Goal: Task Accomplishment & Management: Manage account settings

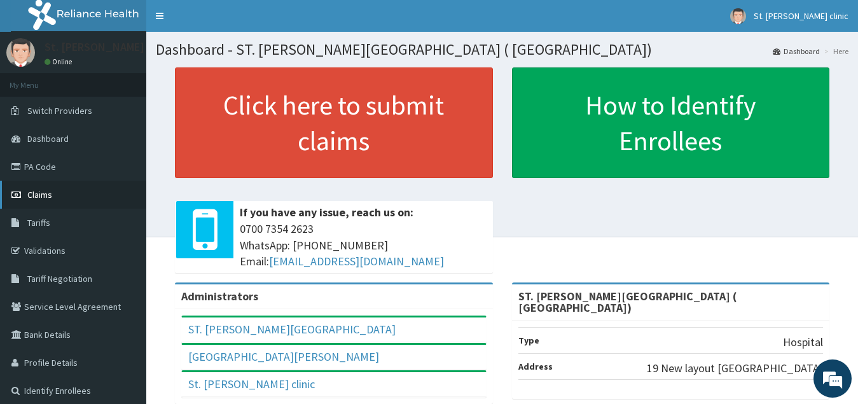
click at [60, 195] on link "Claims" at bounding box center [73, 195] width 146 height 28
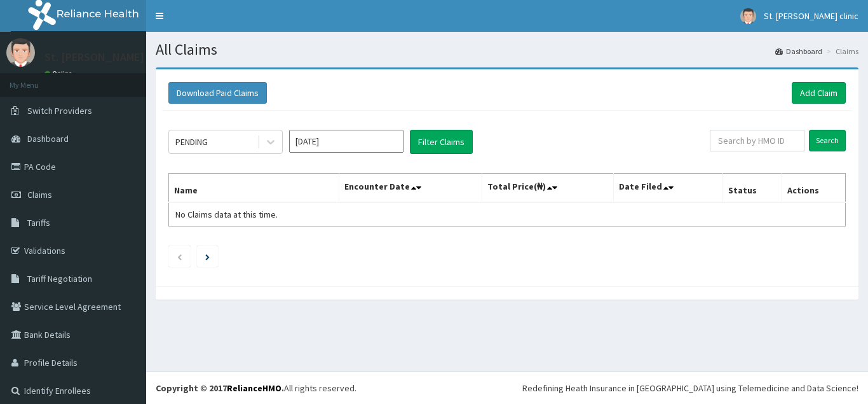
scroll to position [7, 0]
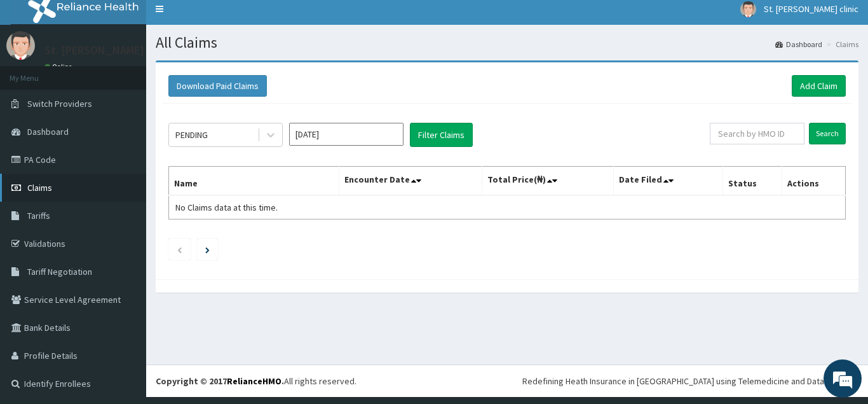
click at [86, 186] on link "Claims" at bounding box center [73, 188] width 146 height 28
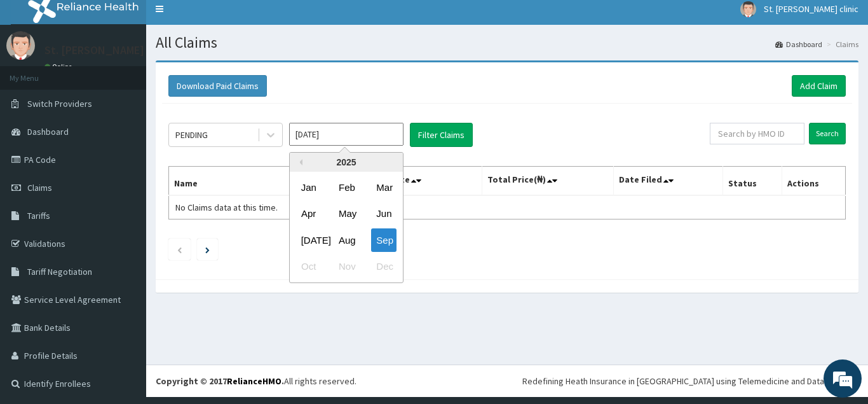
click at [338, 140] on input "[DATE]" at bounding box center [346, 134] width 114 height 23
click at [345, 244] on div "Aug" at bounding box center [346, 240] width 25 height 24
type input "Jul 2025"
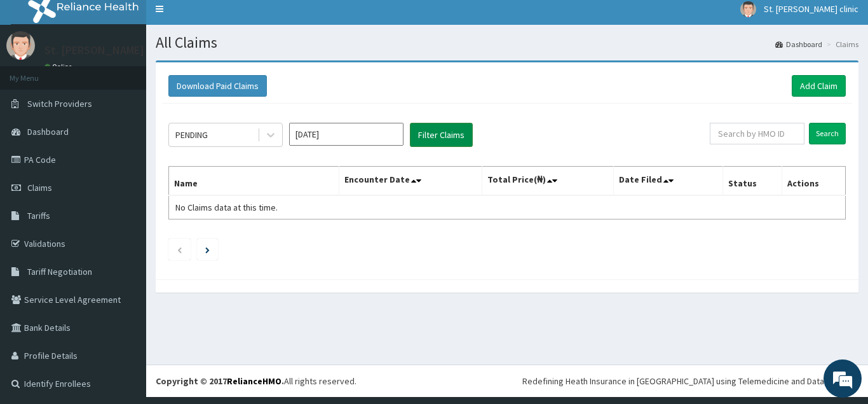
click at [432, 135] on button "Filter Claims" at bounding box center [441, 135] width 63 height 24
click at [366, 133] on input "[DATE]" at bounding box center [346, 134] width 114 height 23
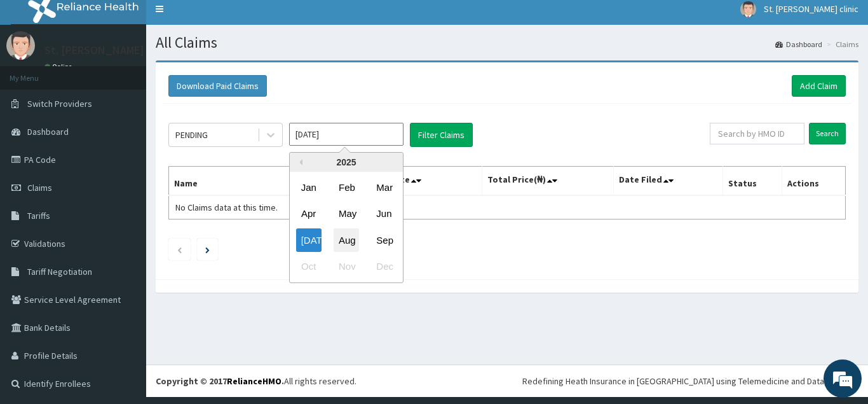
click at [348, 243] on div "Aug" at bounding box center [346, 240] width 25 height 24
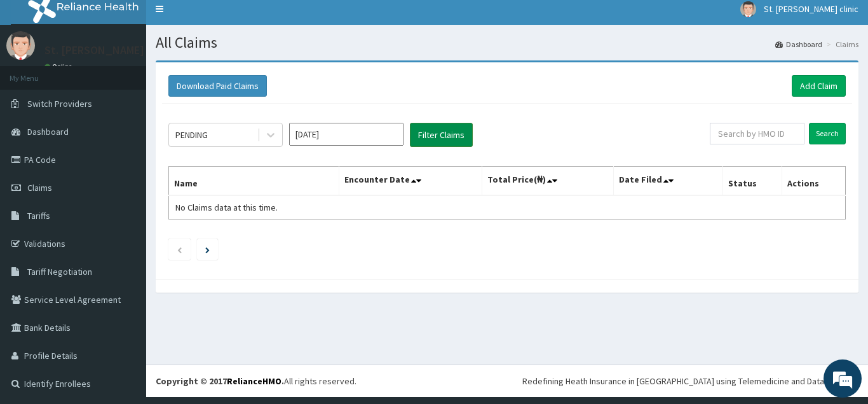
click at [448, 128] on button "Filter Claims" at bounding box center [441, 135] width 63 height 24
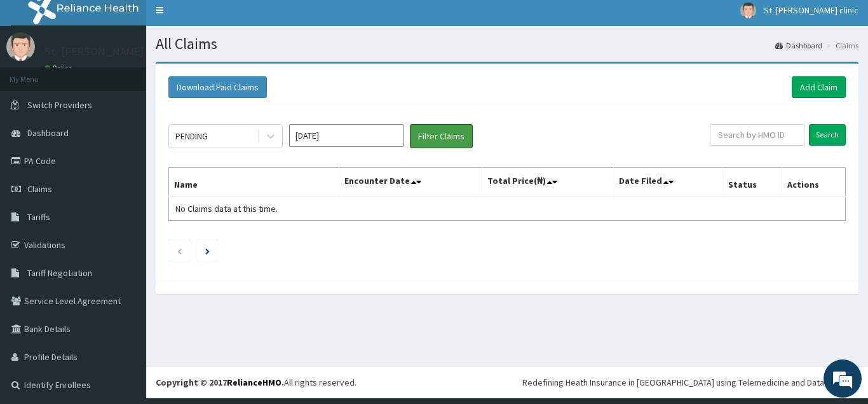
scroll to position [7, 0]
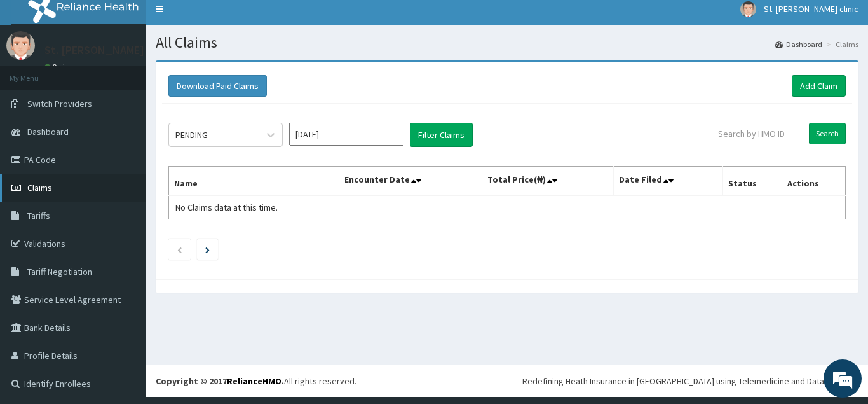
click at [83, 184] on link "Claims" at bounding box center [73, 188] width 146 height 28
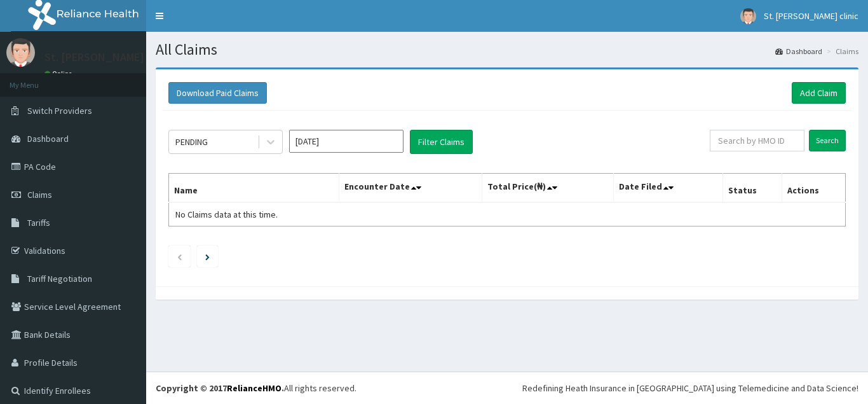
scroll to position [7, 0]
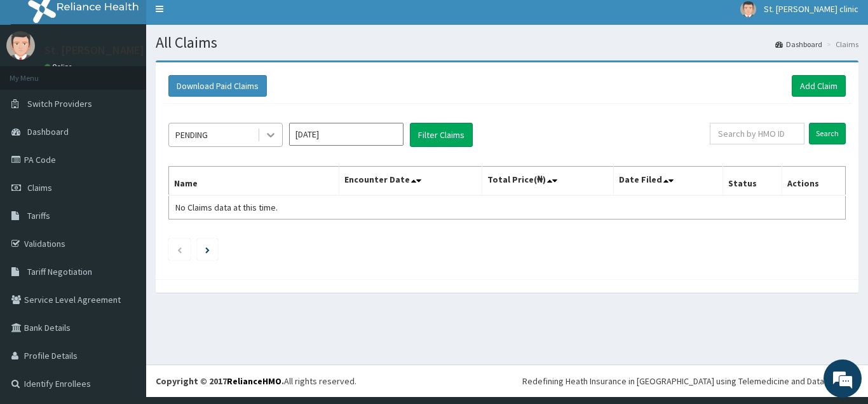
click at [270, 135] on icon at bounding box center [271, 135] width 8 height 4
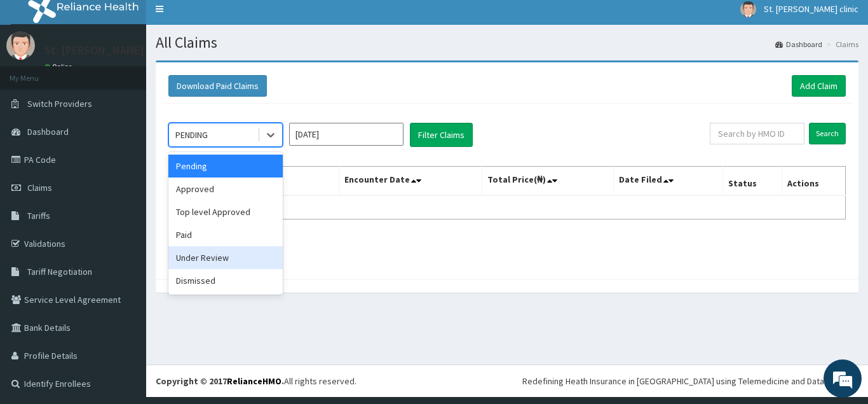
click at [245, 259] on div "Under Review" at bounding box center [225, 257] width 114 height 23
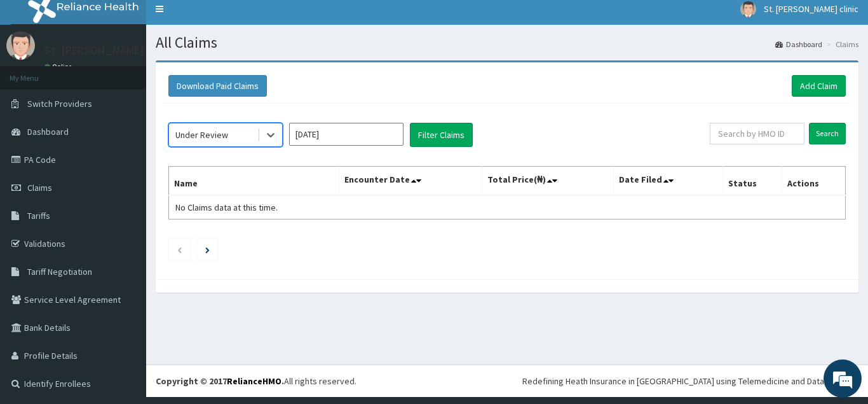
click at [369, 140] on input "Sep 2025" at bounding box center [346, 134] width 114 height 23
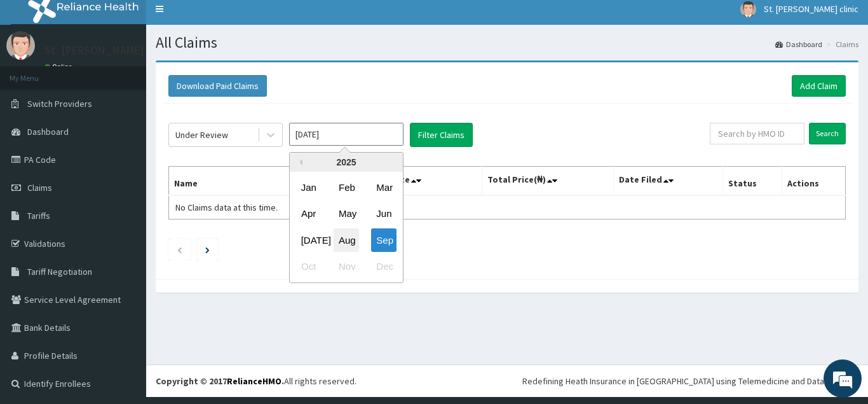
scroll to position [0, 0]
click at [345, 245] on div "Aug" at bounding box center [346, 240] width 25 height 24
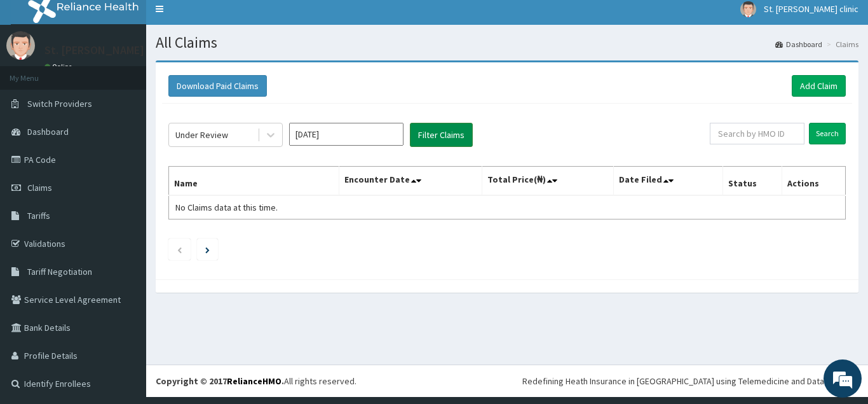
click at [441, 133] on button "Filter Claims" at bounding box center [441, 135] width 63 height 24
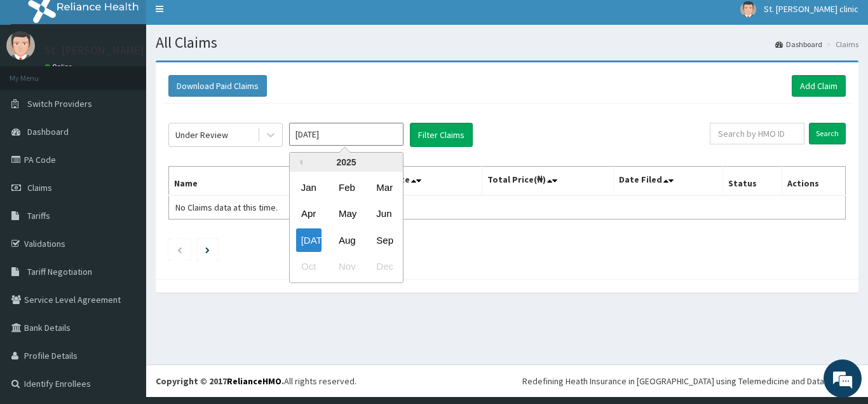
click at [353, 134] on input "Jul 2025" at bounding box center [346, 134] width 114 height 23
click at [382, 218] on div "Jun" at bounding box center [383, 214] width 25 height 24
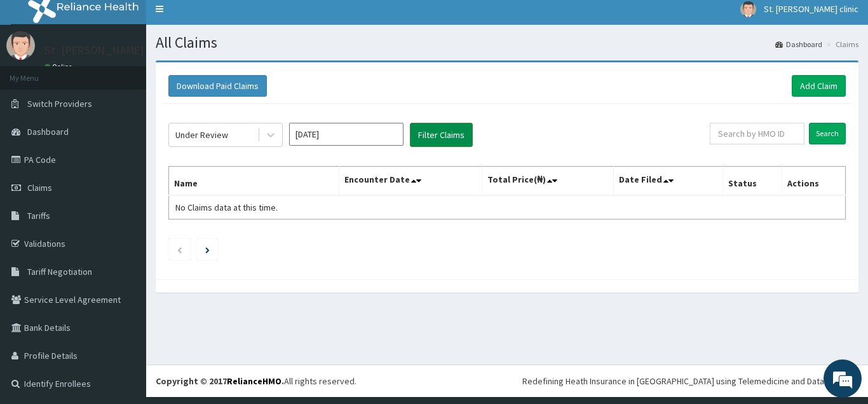
click at [437, 133] on button "Filter Claims" at bounding box center [441, 135] width 63 height 24
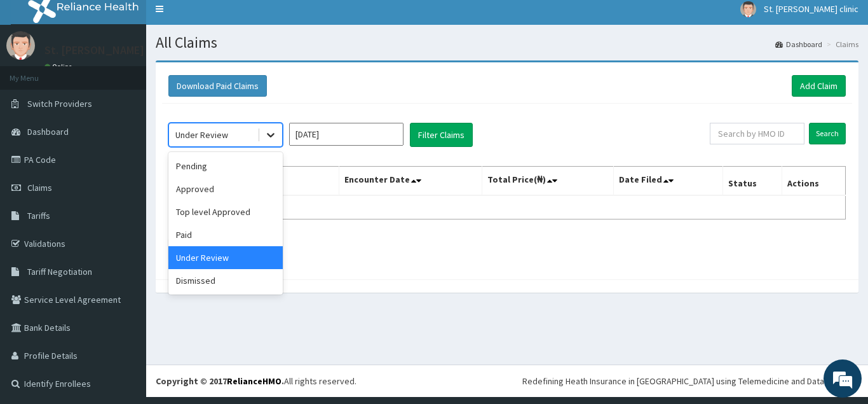
click at [270, 135] on icon at bounding box center [271, 135] width 8 height 4
click at [234, 165] on div "Pending" at bounding box center [225, 165] width 114 height 23
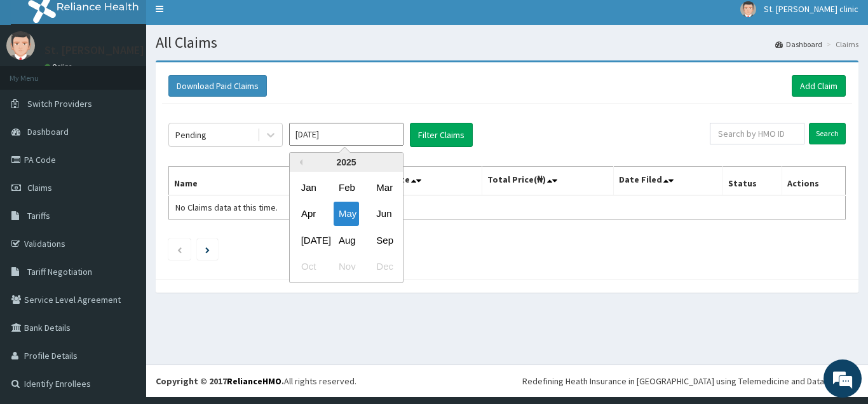
click at [386, 139] on input "May 2025" at bounding box center [346, 134] width 114 height 23
click at [387, 242] on div "Sep" at bounding box center [383, 240] width 25 height 24
click at [371, 134] on input "Aug 2025" at bounding box center [346, 134] width 114 height 23
click at [348, 242] on div "Aug" at bounding box center [346, 240] width 25 height 24
type input "Jul 2025"
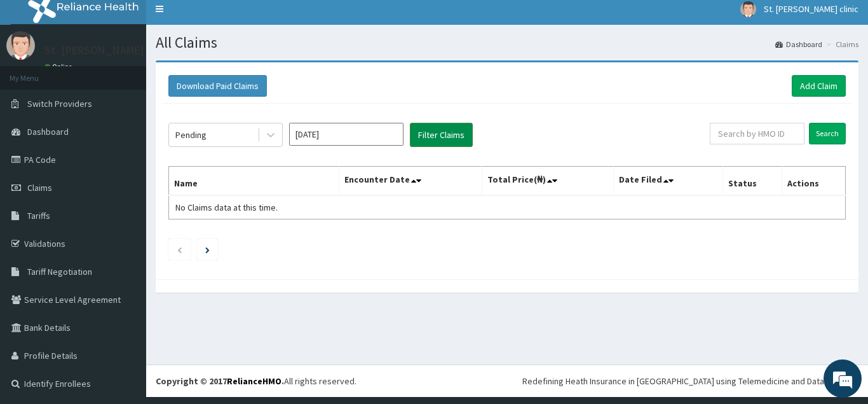
click at [440, 135] on button "Filter Claims" at bounding box center [441, 135] width 63 height 24
click at [442, 128] on button "Filter Claims" at bounding box center [441, 135] width 63 height 24
click at [441, 130] on button "Filter Claims" at bounding box center [441, 135] width 63 height 24
click at [69, 191] on link "Claims" at bounding box center [73, 188] width 146 height 28
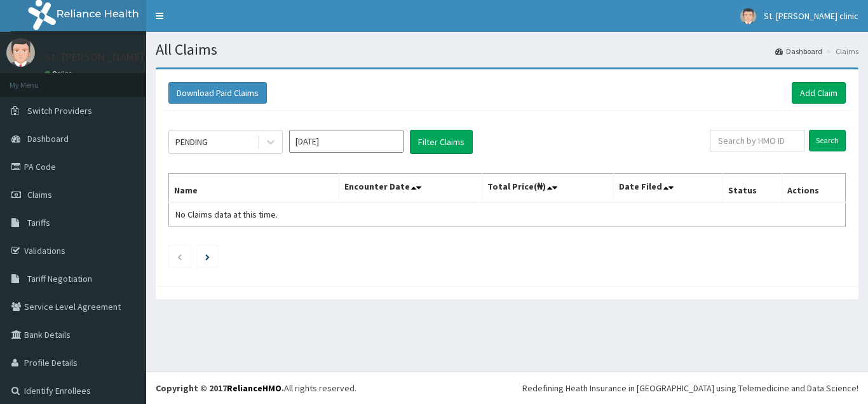
scroll to position [7, 0]
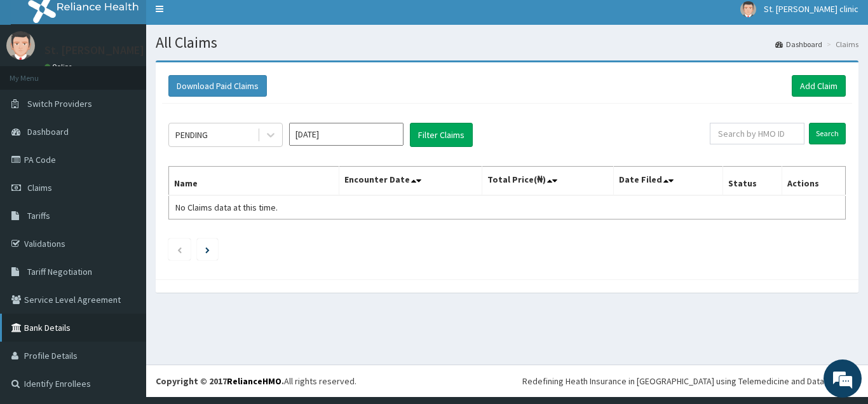
click at [49, 330] on link "Bank Details" at bounding box center [73, 327] width 146 height 28
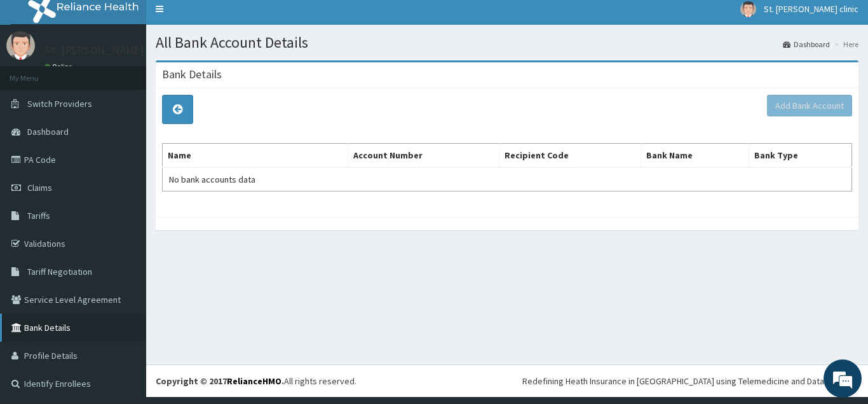
click at [80, 329] on link "Bank Details" at bounding box center [73, 327] width 146 height 28
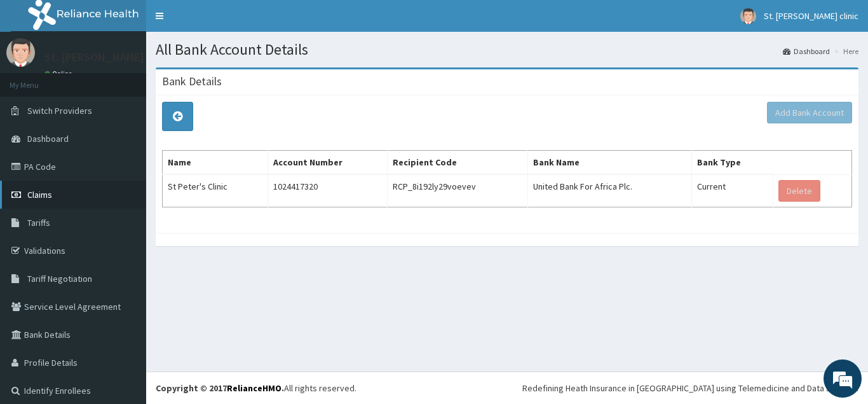
click at [101, 195] on link "Claims" at bounding box center [73, 195] width 146 height 28
